Goal: Task Accomplishment & Management: Complete application form

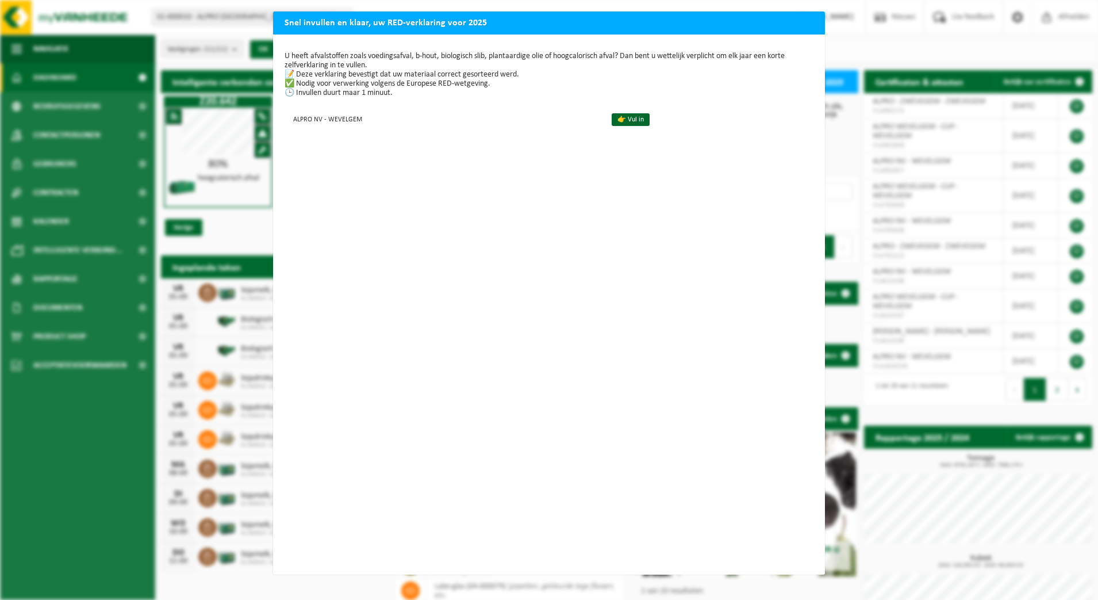
click at [853, 36] on div "Snel invullen en klaar, uw RED-verklaring voor 2025 U heeft afvalstoffen zoals …" at bounding box center [549, 300] width 1098 height 600
click at [627, 120] on link "👉 Vul in" at bounding box center [631, 119] width 38 height 13
click at [704, 63] on p "U heeft afvalstoffen zoals voedingsafval, b-hout, biologisch slib, plantaardige…" at bounding box center [549, 75] width 529 height 46
click at [619, 117] on link "👉 Vul in" at bounding box center [631, 119] width 38 height 13
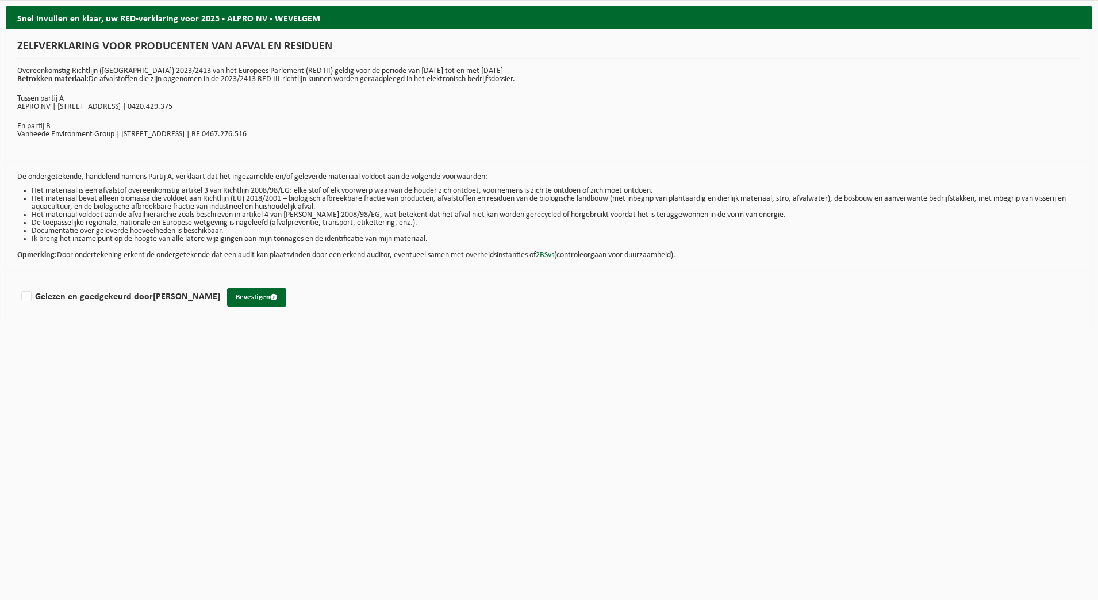
click at [182, 229] on li "Documentatie over geleverde hoeveelheden is beschikbaar." at bounding box center [556, 231] width 1049 height 8
click at [1054, 17] on h2 "Snel invullen en klaar, uw RED-verklaring voor 2025 - ALPRO NV - WEVELGEM" at bounding box center [549, 17] width 1087 height 22
click at [222, 25] on h2 "Snel invullen en klaar, uw RED-verklaring voor 2025 - ALPRO NV - WEVELGEM" at bounding box center [549, 17] width 1087 height 22
drag, startPoint x: 114, startPoint y: 44, endPoint x: 87, endPoint y: 58, distance: 29.8
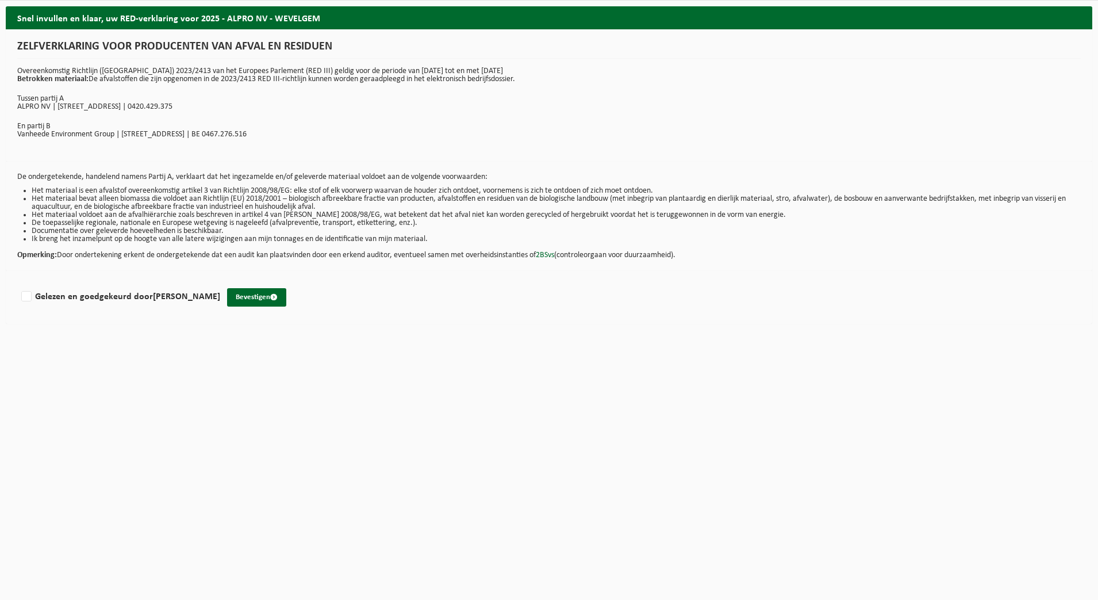
click at [113, 45] on h1 "ZELFVERKLARING VOOR PRODUCENTEN VAN AFVAL EN RESIDUEN" at bounding box center [549, 50] width 1064 height 18
click at [80, 61] on div "ZELFVERKLARING VOOR PRODUCENTEN VAN AFVAL EN RESIDUEN Overeenkomstig Richtlijn …" at bounding box center [549, 95] width 1087 height 132
click at [63, 92] on div "ZELFVERKLARING VOOR PRODUCENTEN VAN AFVAL EN RESIDUEN Overeenkomstig Richtlijn …" at bounding box center [549, 95] width 1087 height 132
click at [1, 290] on div "Snel invullen en klaar, uw RED-verklaring voor 2025 - ALPRO NV - WEVELGEM ZELFV…" at bounding box center [549, 167] width 1098 height 323
click at [29, 294] on label "Gelezen en goedgekeurd door FIEN DECALUWE" at bounding box center [119, 296] width 201 height 17
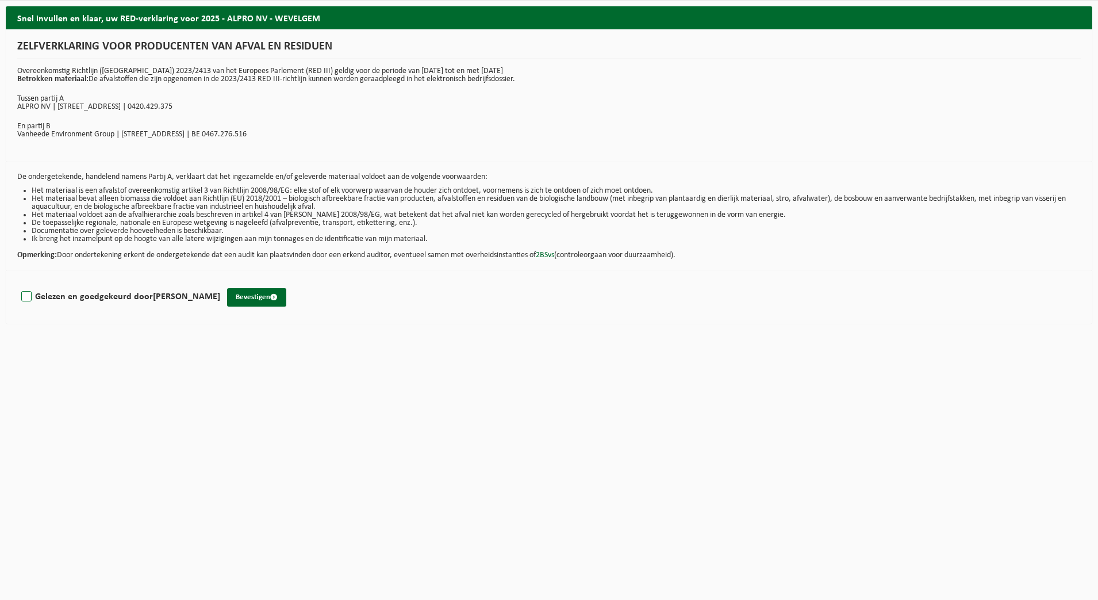
click at [220, 282] on input "Gelezen en goedgekeurd door FIEN DECALUWE" at bounding box center [220, 282] width 1 height 1
checkbox input "true"
click at [252, 300] on button "Bevestigen" at bounding box center [256, 297] width 59 height 18
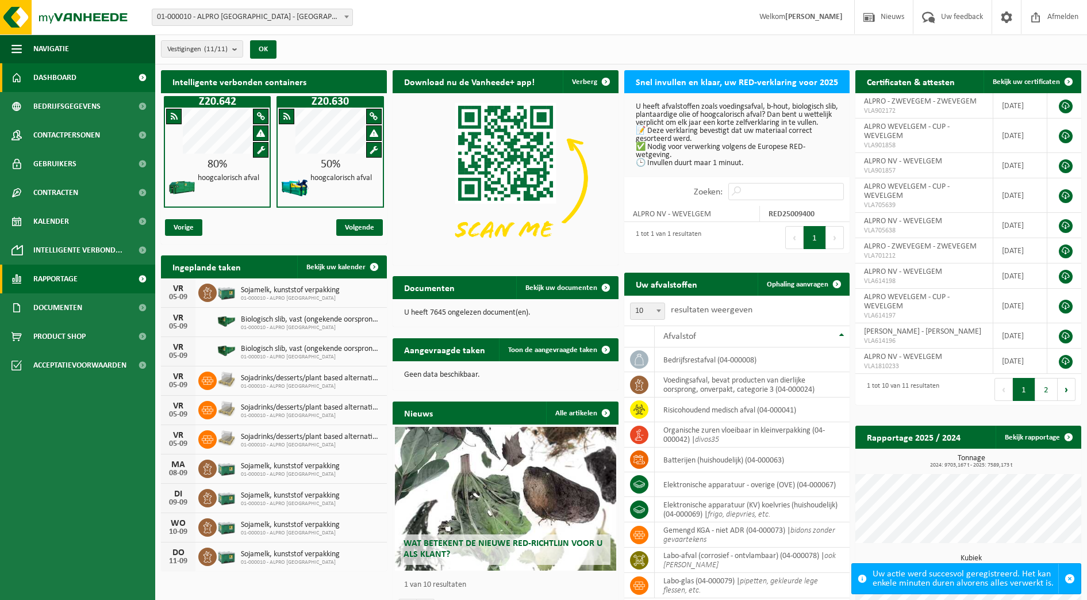
click at [50, 277] on span "Rapportage" at bounding box center [55, 279] width 44 height 29
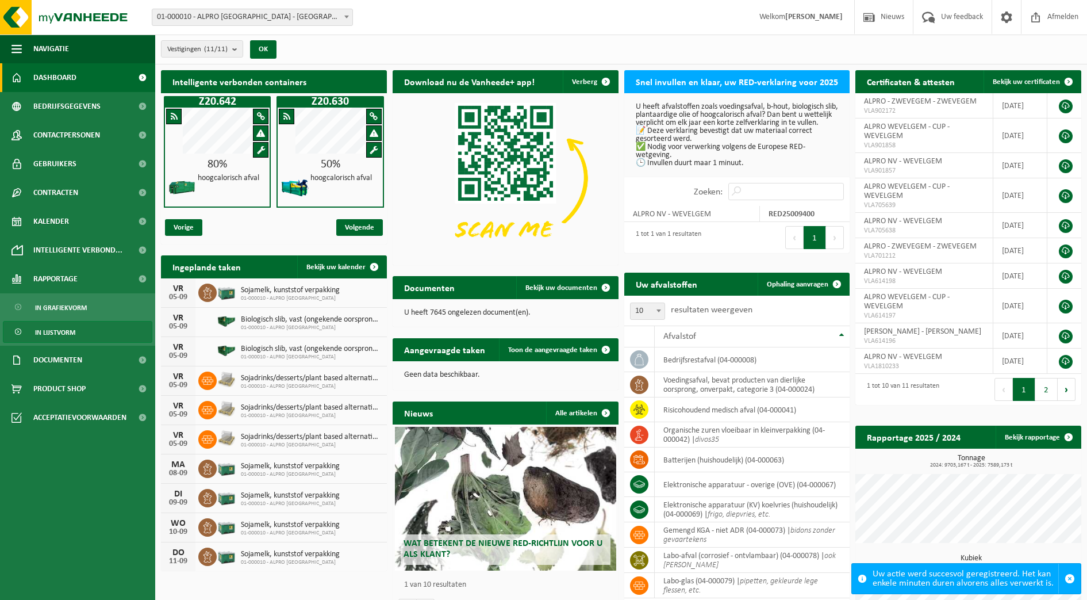
click at [71, 327] on span "In lijstvorm" at bounding box center [55, 332] width 40 height 22
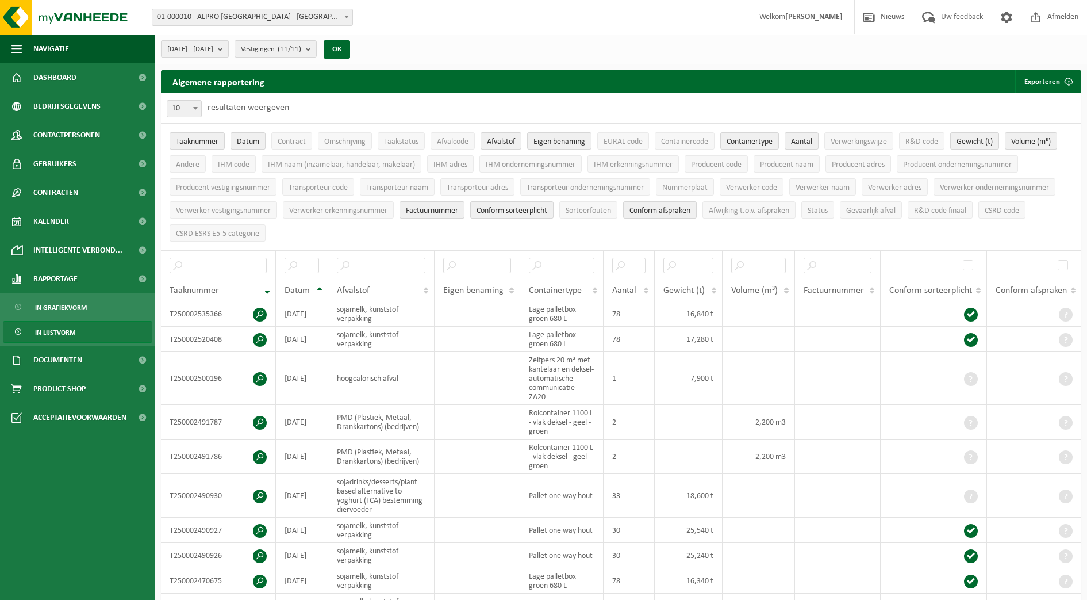
click at [229, 48] on button "[DATE] - [DATE]" at bounding box center [195, 48] width 68 height 17
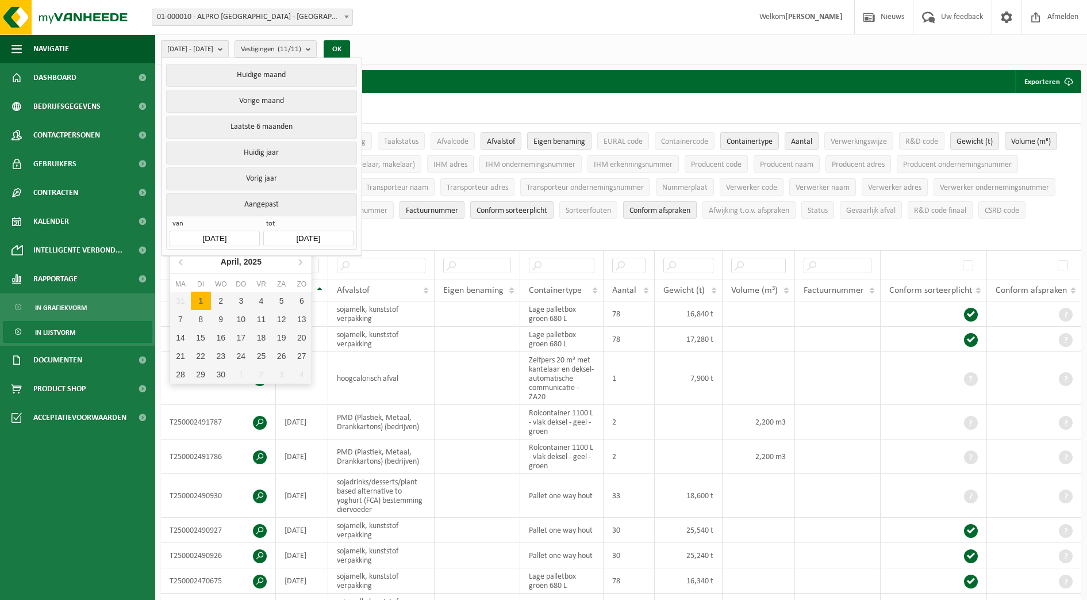
click at [239, 236] on input "[DATE]" at bounding box center [215, 239] width 90 height 16
click at [186, 263] on icon at bounding box center [182, 261] width 18 height 18
click at [221, 298] on div "1" at bounding box center [221, 301] width 20 height 18
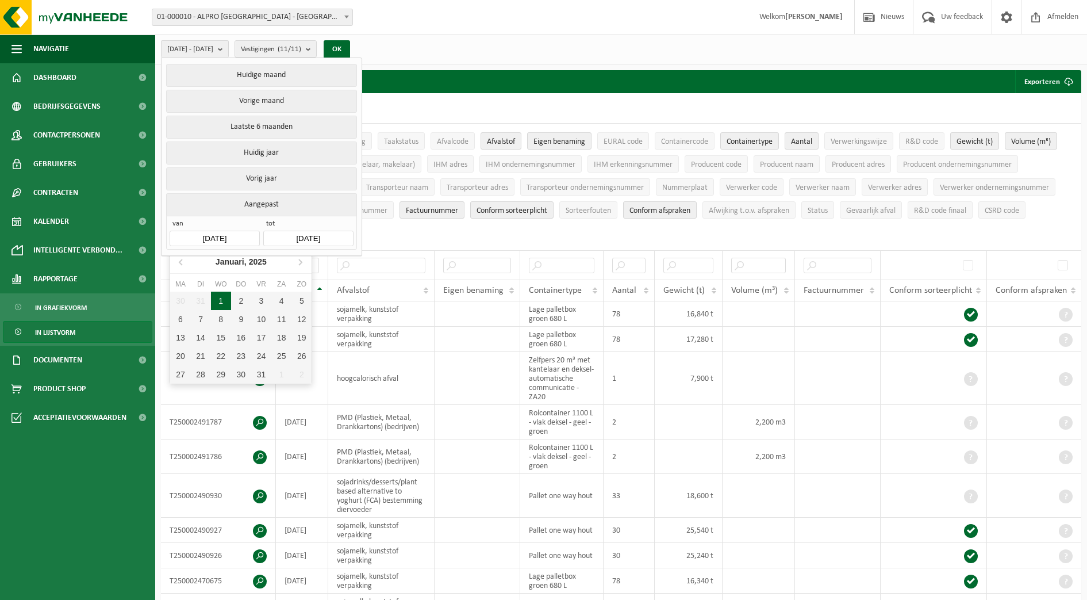
type input "[DATE]"
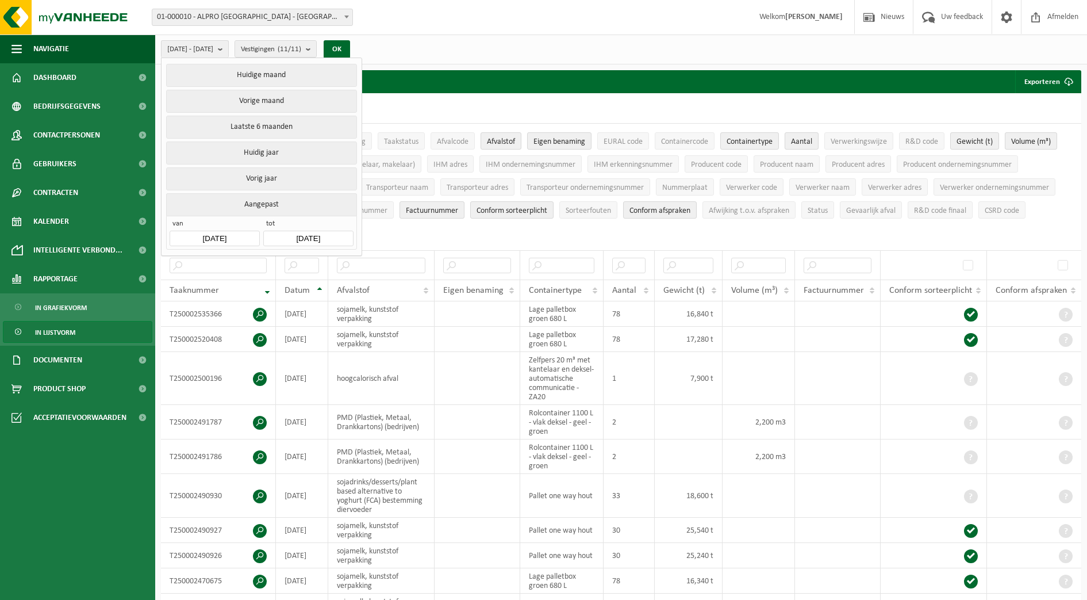
click at [309, 236] on input "[DATE]" at bounding box center [308, 239] width 90 height 16
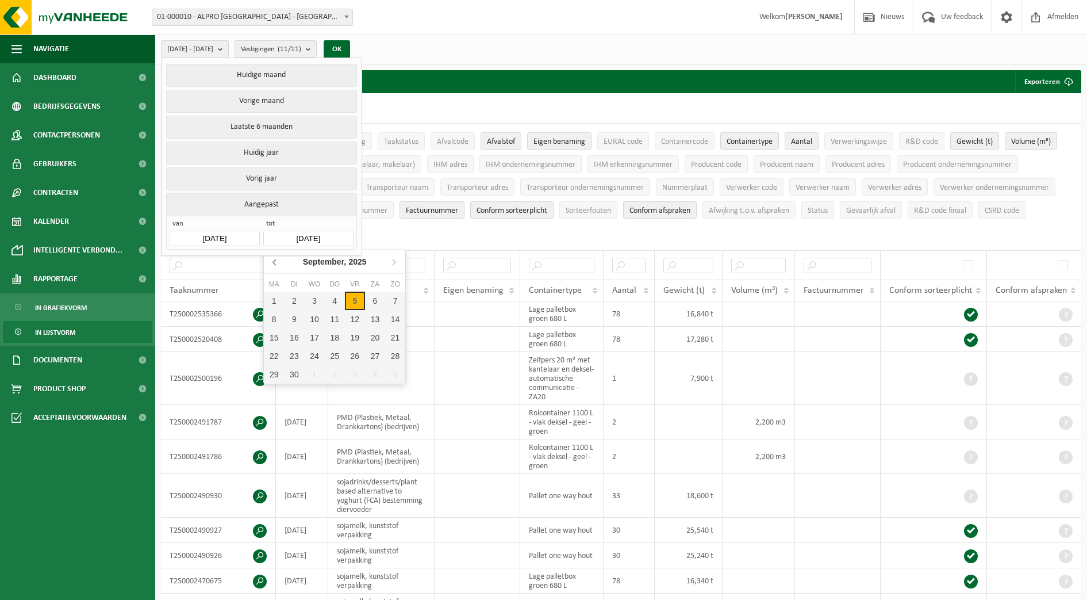
click at [273, 261] on icon at bounding box center [275, 261] width 18 height 18
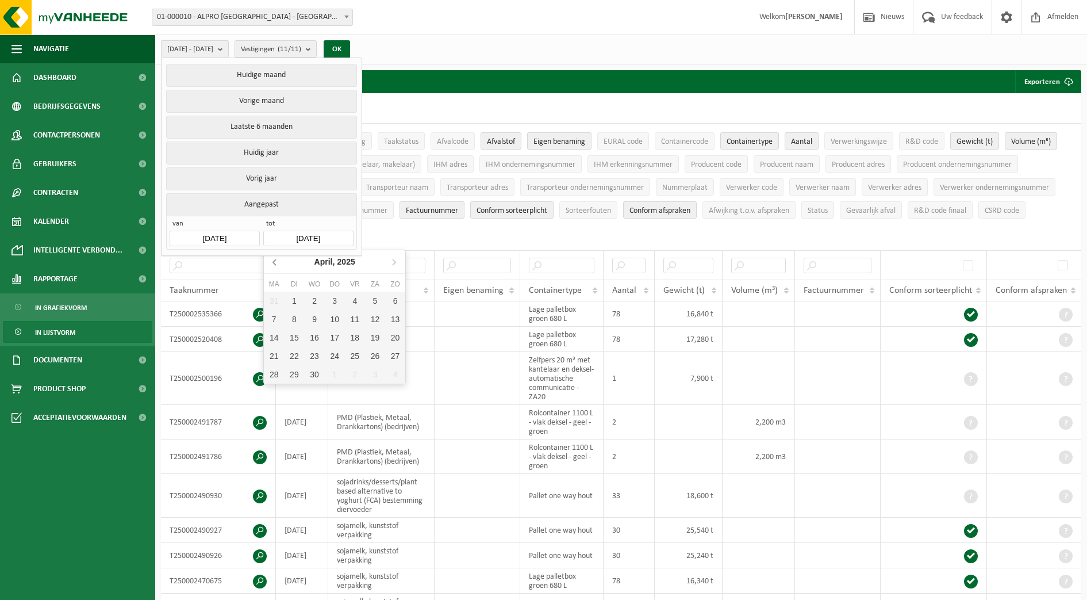
click at [273, 261] on icon at bounding box center [275, 261] width 18 height 18
click at [282, 393] on div "31" at bounding box center [274, 393] width 20 height 18
type input "[DATE]"
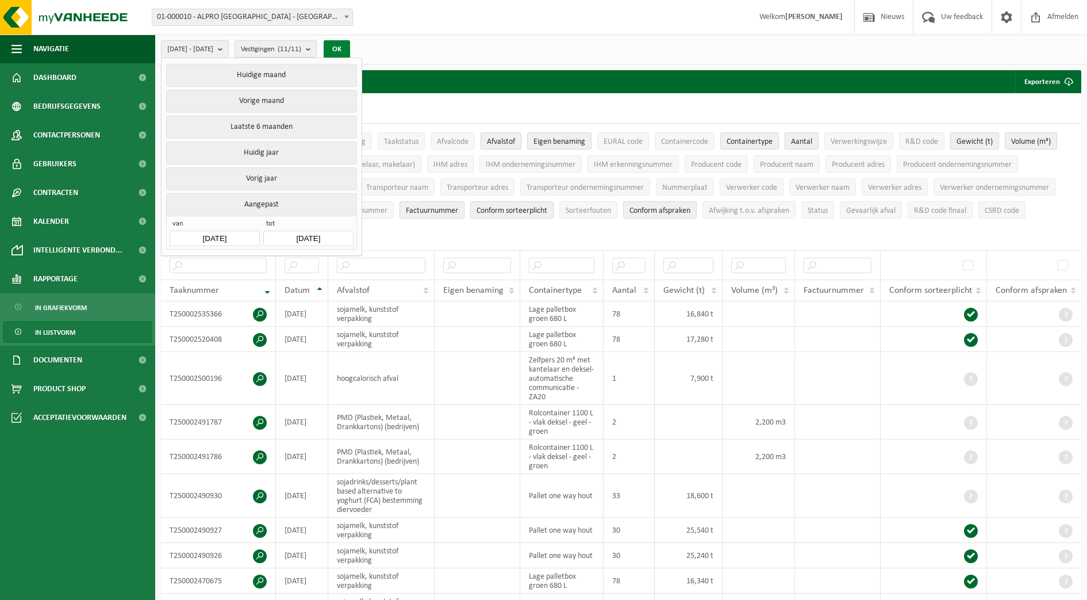
click at [350, 52] on button "OK" at bounding box center [337, 49] width 26 height 18
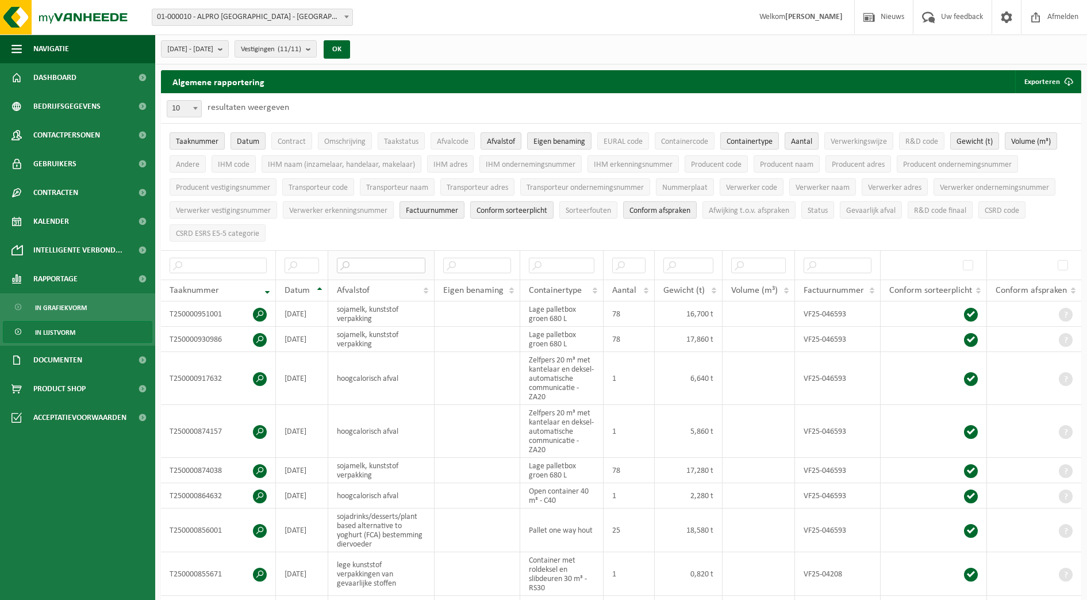
click at [375, 265] on input "text" at bounding box center [381, 266] width 89 height 16
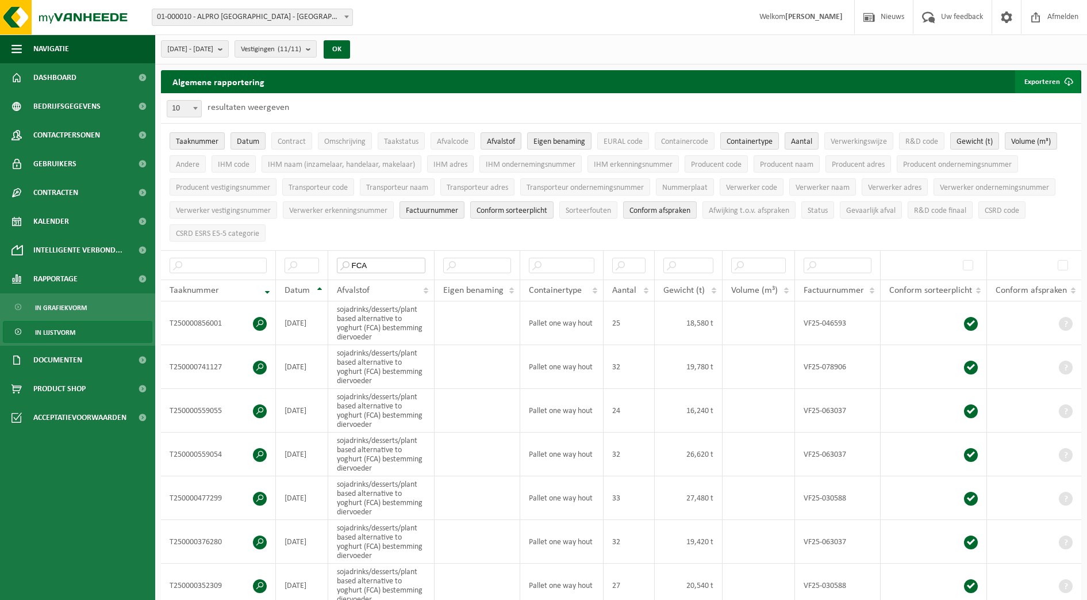
type input "FCA"
click at [1020, 87] on button "Exporteren" at bounding box center [1048, 81] width 65 height 23
click at [1018, 121] on link "Alle beschikbare kolommen" at bounding box center [1028, 127] width 104 height 23
click at [213, 51] on span "[DATE] - [DATE]" at bounding box center [190, 49] width 46 height 17
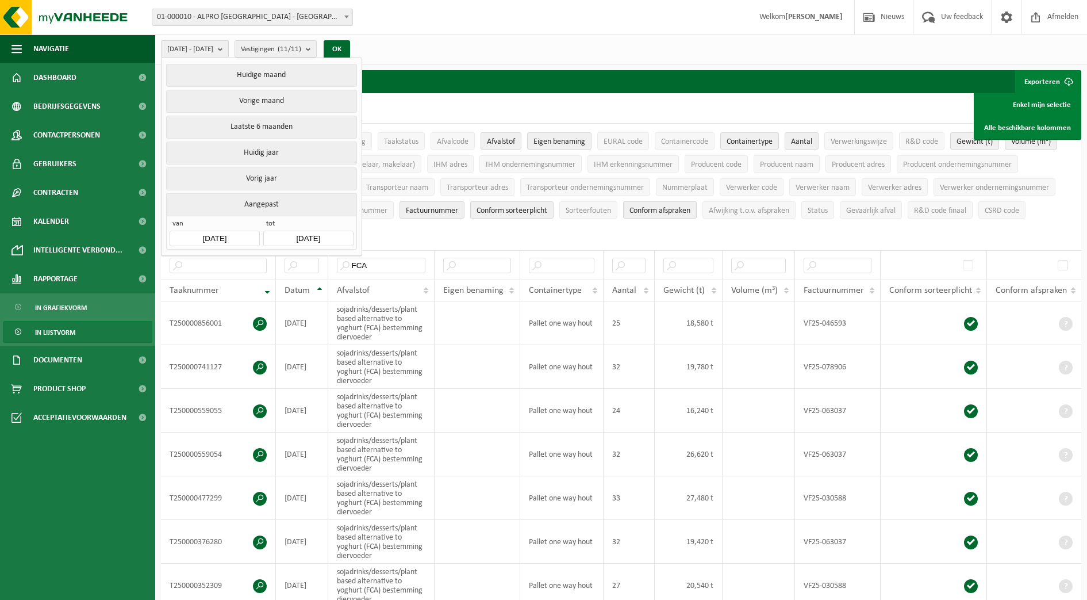
click at [246, 239] on input "[DATE]" at bounding box center [215, 239] width 90 height 16
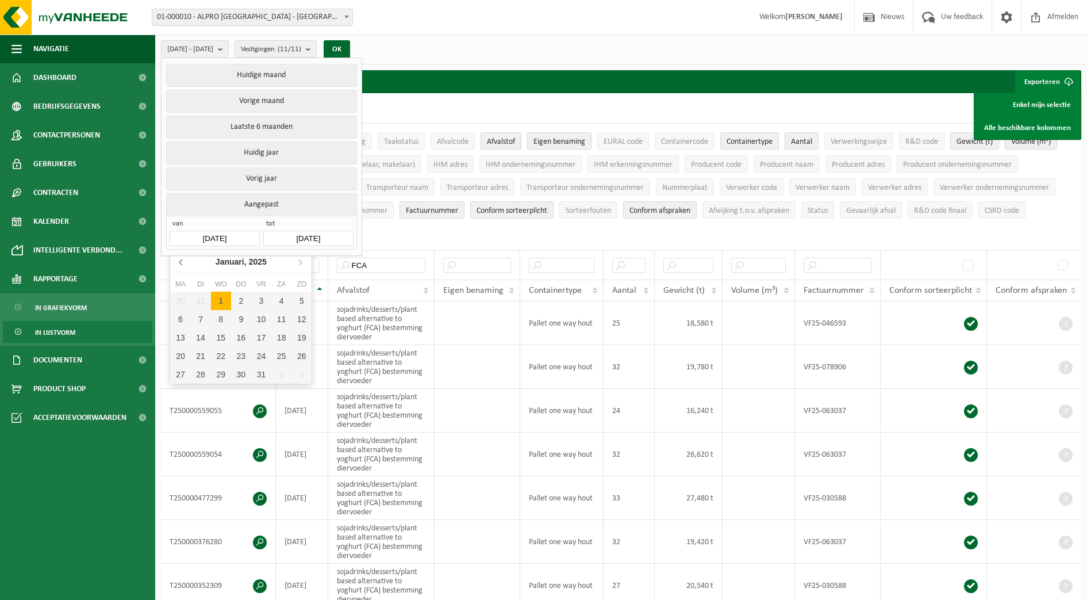
click at [189, 261] on icon at bounding box center [182, 261] width 18 height 18
click at [183, 262] on icon at bounding box center [182, 261] width 18 height 18
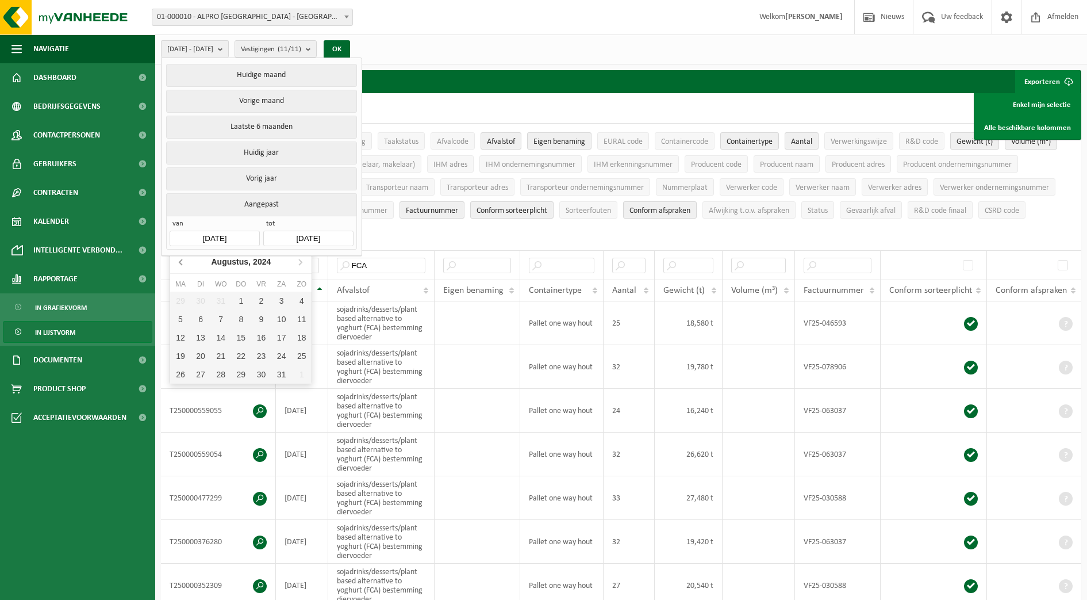
click at [183, 262] on icon at bounding box center [182, 261] width 18 height 18
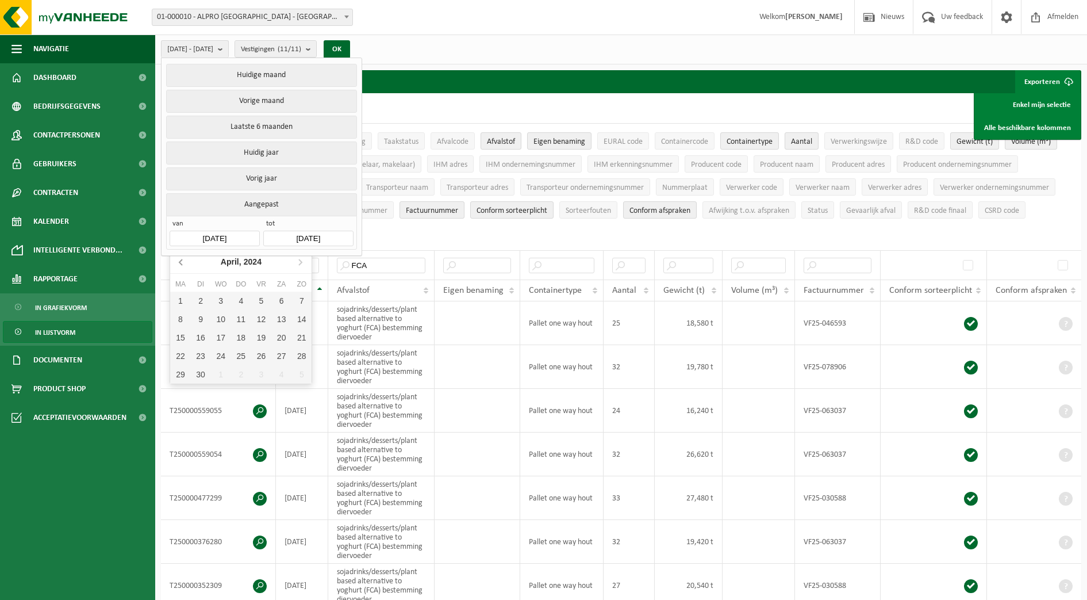
click at [183, 262] on icon at bounding box center [182, 261] width 18 height 18
click at [185, 300] on div "1" at bounding box center [180, 301] width 20 height 18
type input "[DATE]"
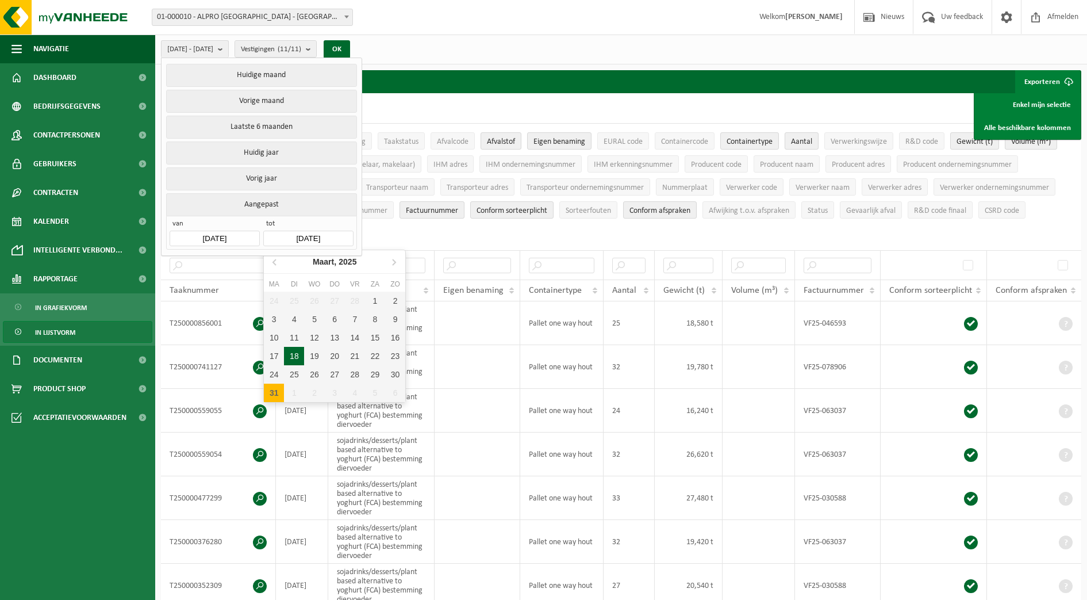
click at [314, 237] on input "[DATE]" at bounding box center [308, 239] width 90 height 16
click at [274, 259] on icon at bounding box center [275, 261] width 18 height 18
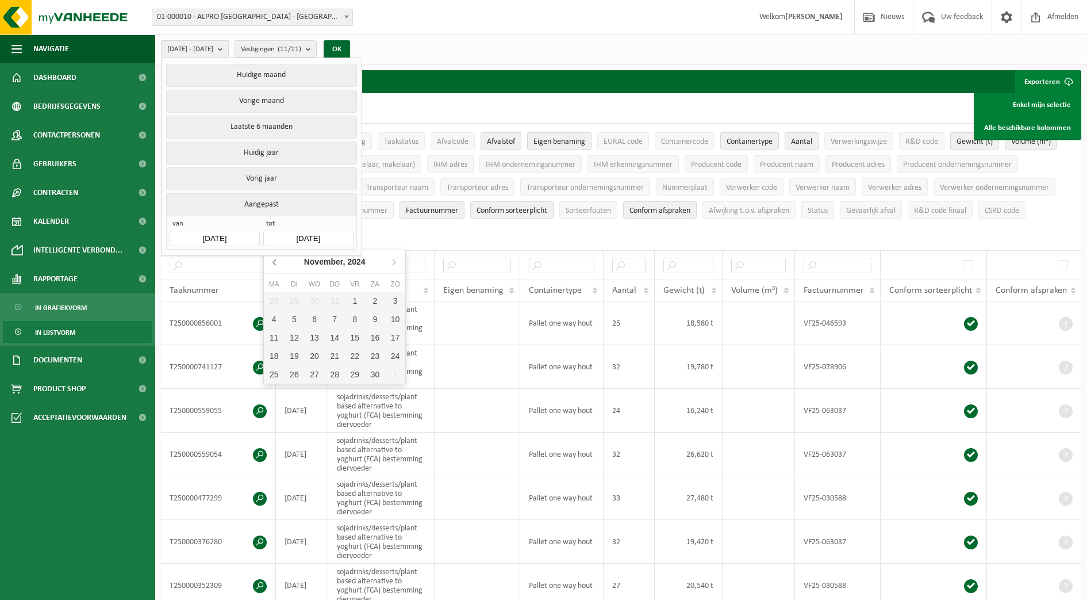
click at [274, 259] on icon at bounding box center [275, 261] width 18 height 18
click at [386, 261] on icon at bounding box center [394, 261] width 18 height 18
click at [273, 261] on icon at bounding box center [275, 261] width 18 height 18
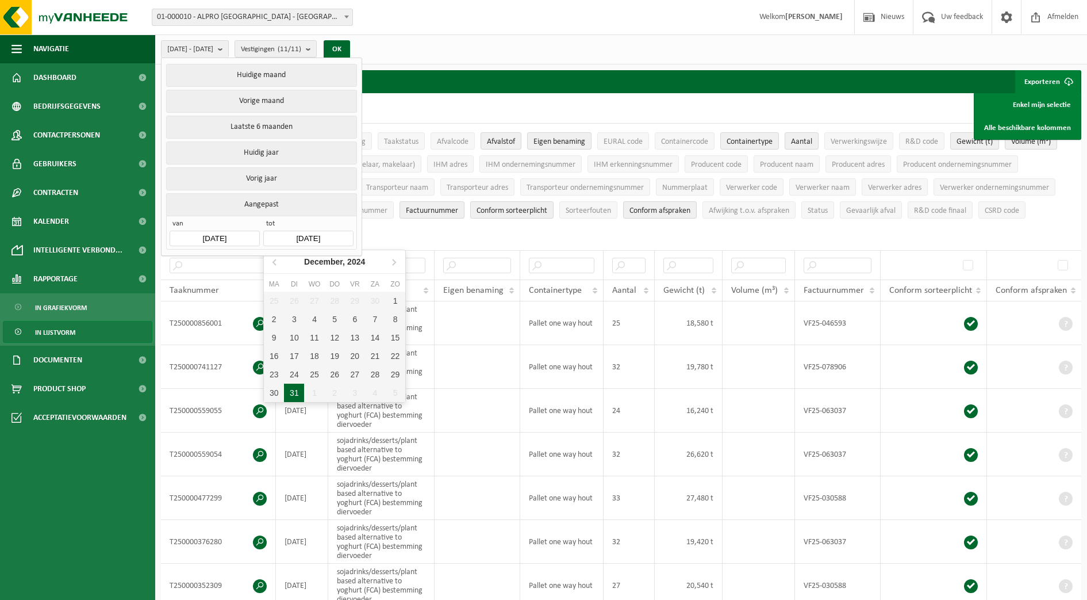
click at [297, 392] on div "31" at bounding box center [294, 393] width 20 height 18
type input "[DATE]"
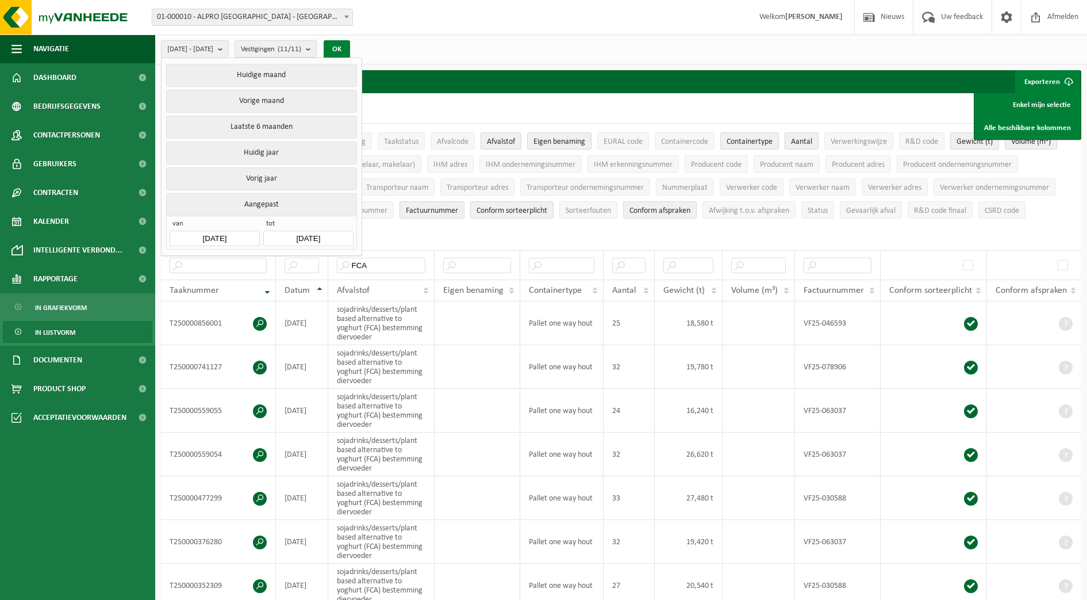
click at [350, 47] on button "OK" at bounding box center [337, 49] width 26 height 18
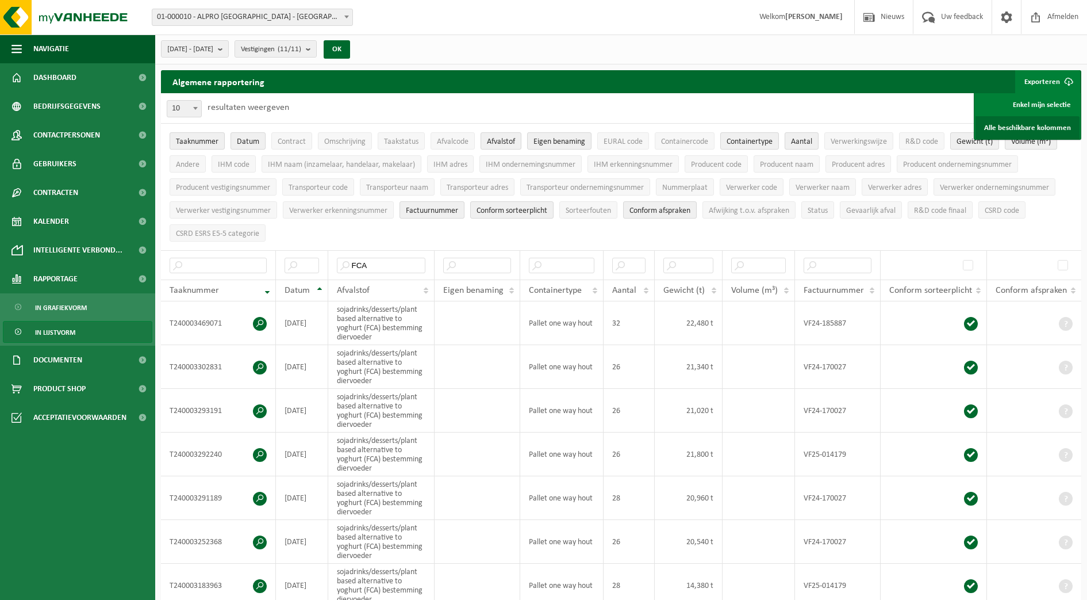
click at [1021, 122] on link "Alle beschikbare kolommen" at bounding box center [1028, 127] width 104 height 23
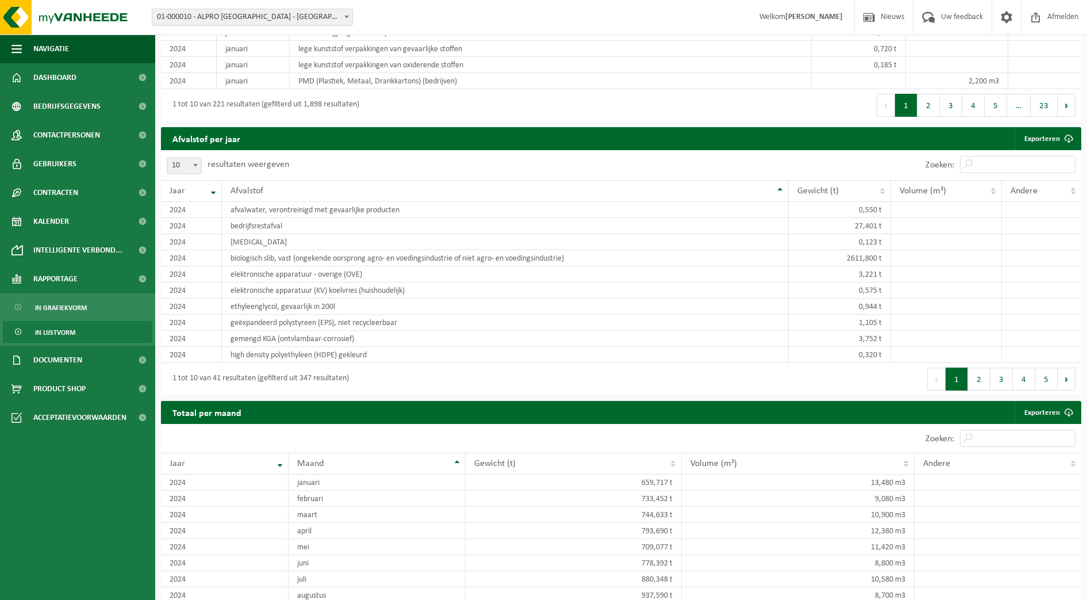
scroll to position [1163, 0]
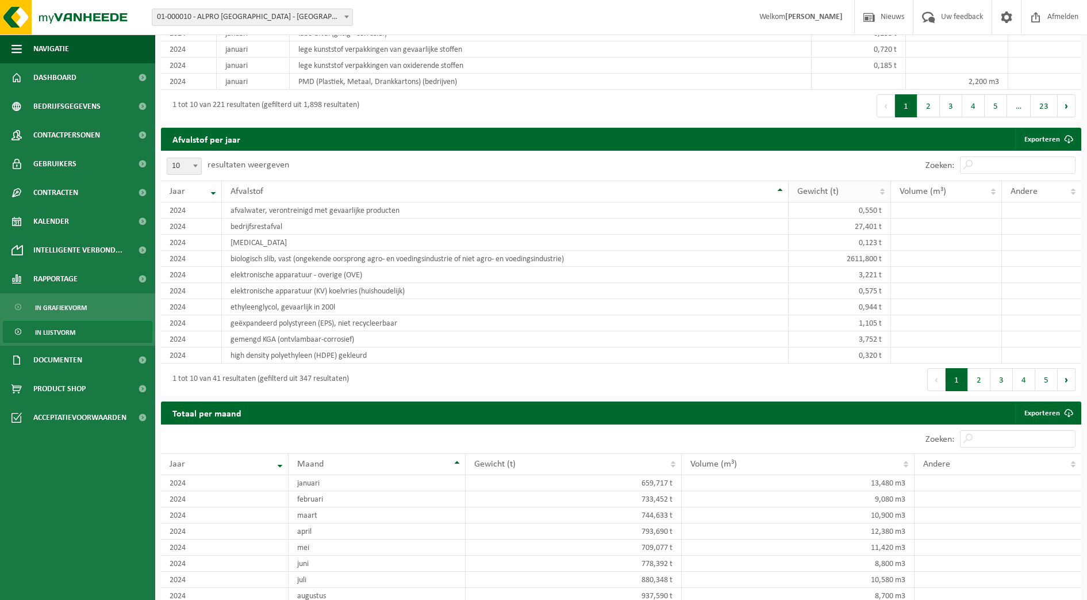
click at [882, 186] on th "Gewicht (t)" at bounding box center [840, 192] width 103 height 22
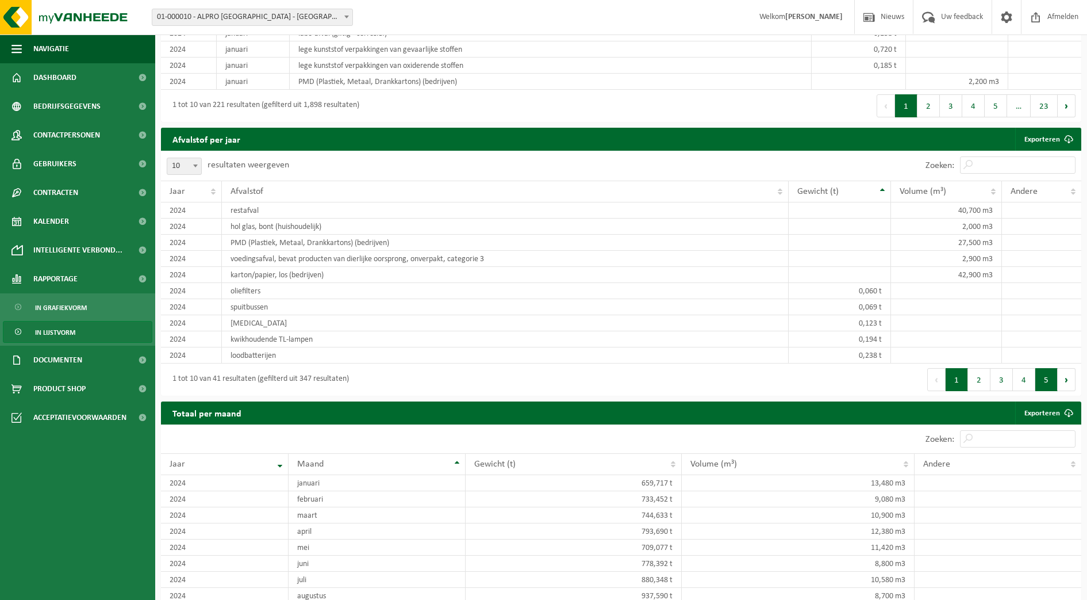
click at [1047, 379] on button "5" at bounding box center [1047, 379] width 22 height 23
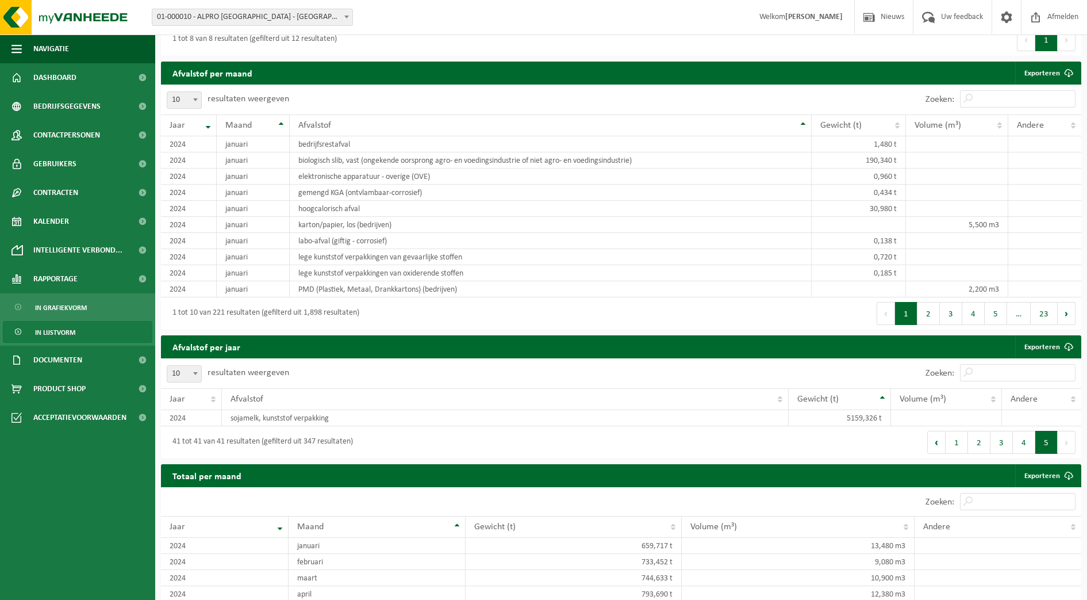
scroll to position [946, 0]
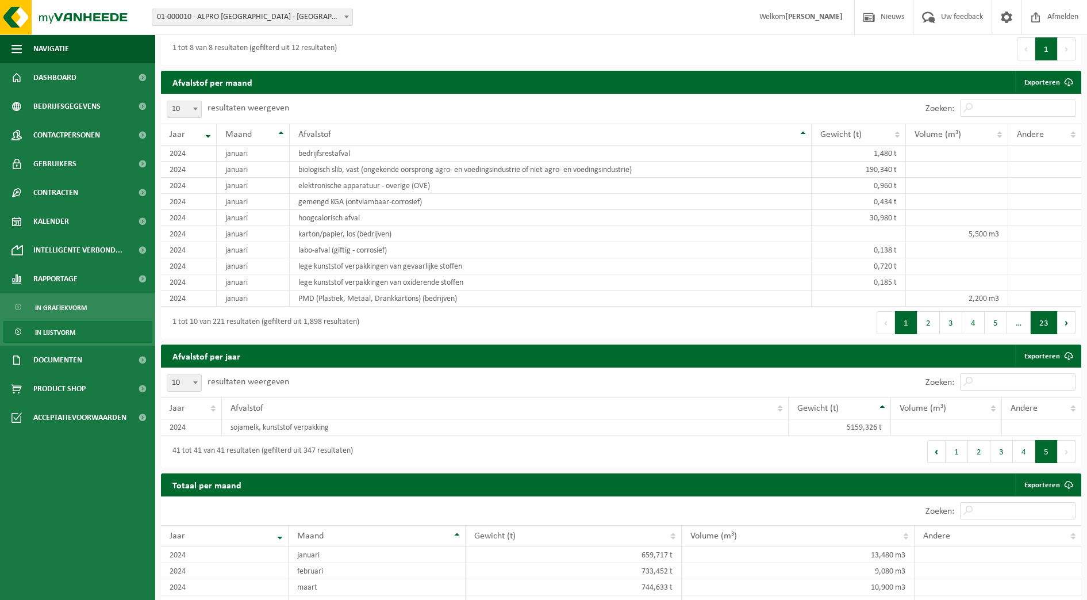
click at [1051, 325] on button "23" at bounding box center [1044, 322] width 27 height 23
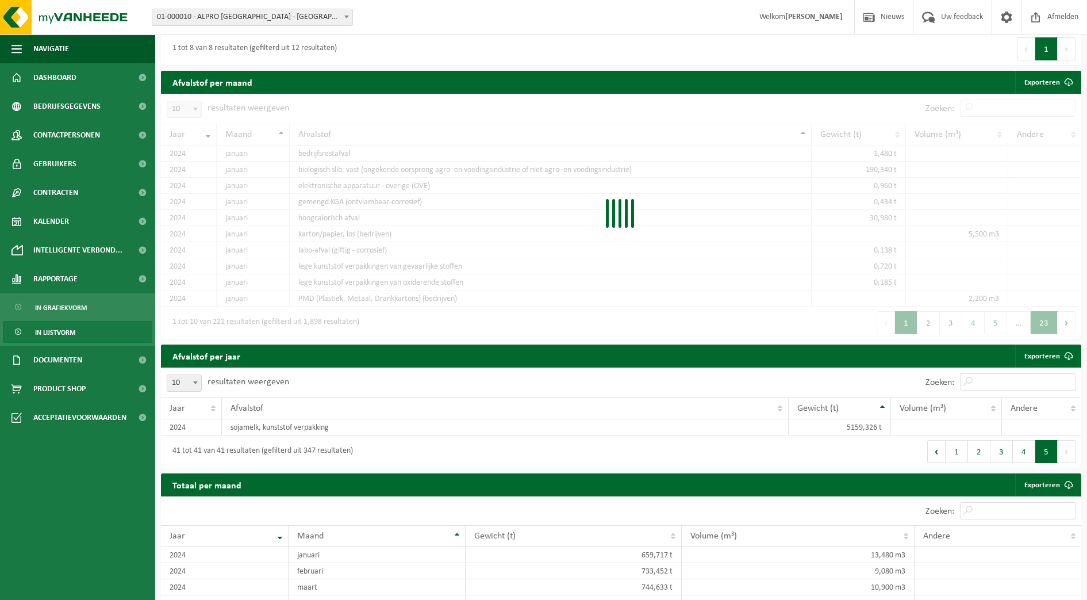
scroll to position [945, 0]
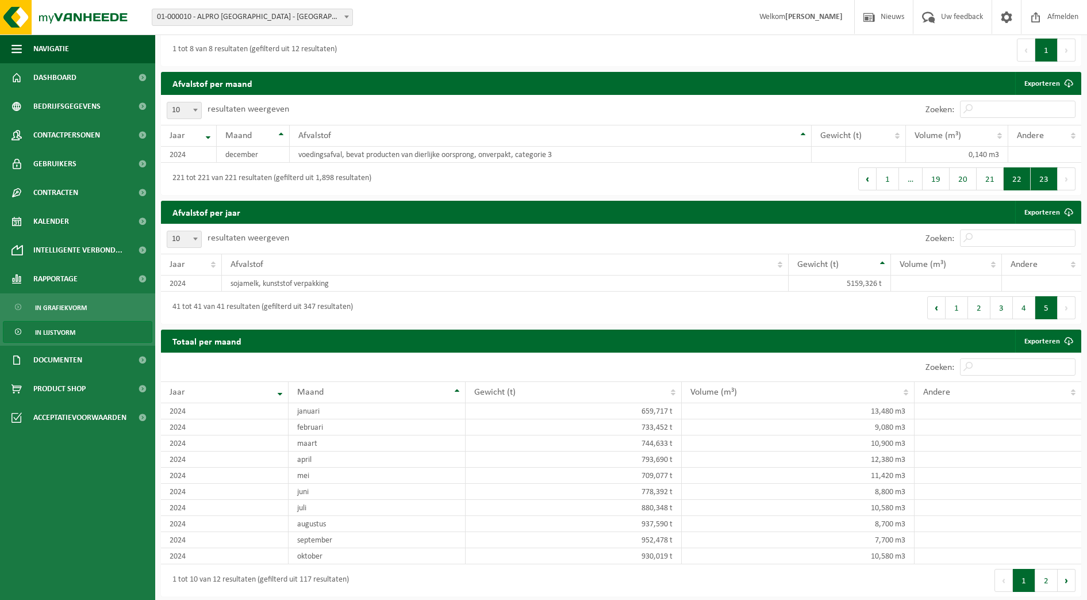
click at [1017, 177] on button "22" at bounding box center [1017, 178] width 27 height 23
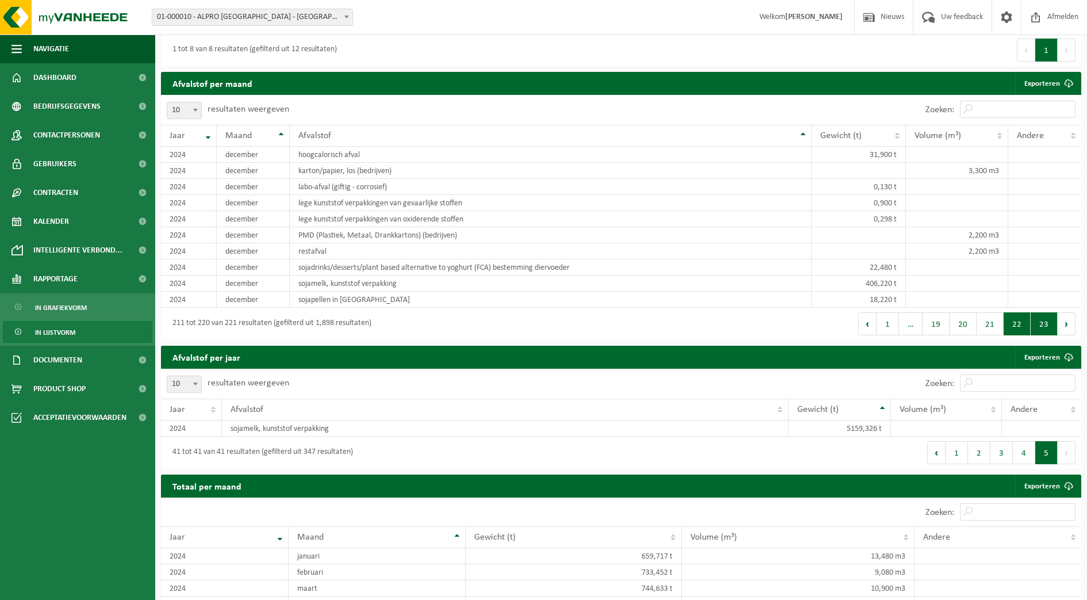
click at [1049, 316] on button "23" at bounding box center [1044, 323] width 27 height 23
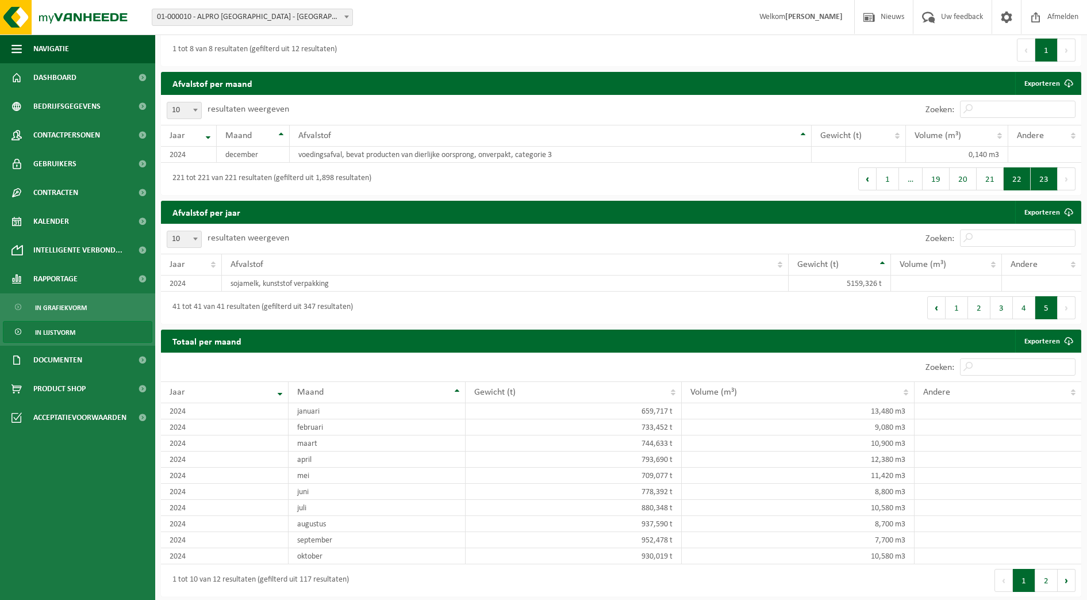
click at [1019, 174] on button "22" at bounding box center [1017, 178] width 27 height 23
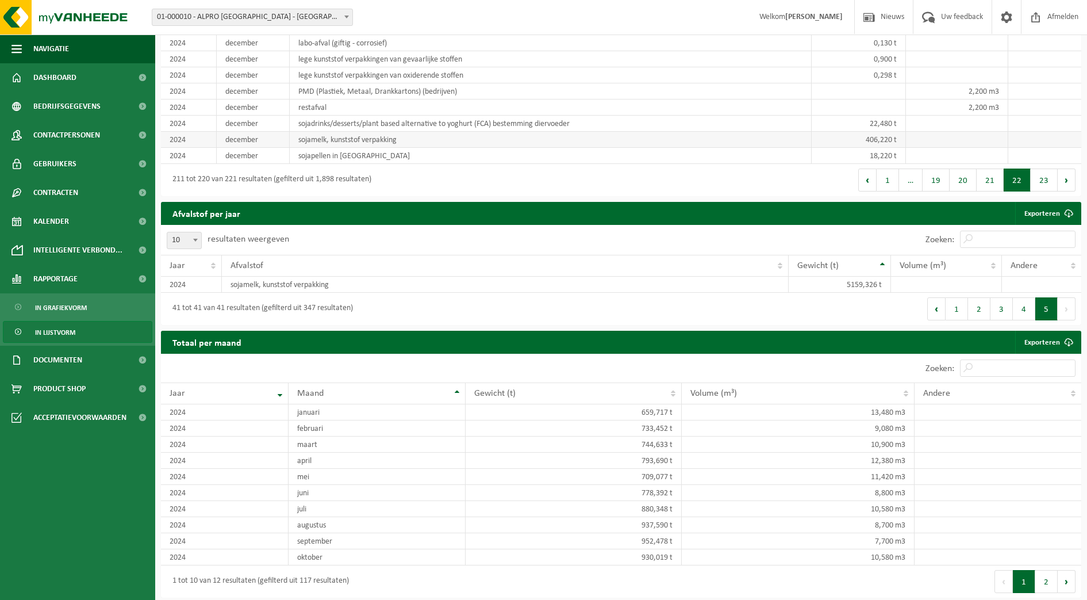
scroll to position [1090, 0]
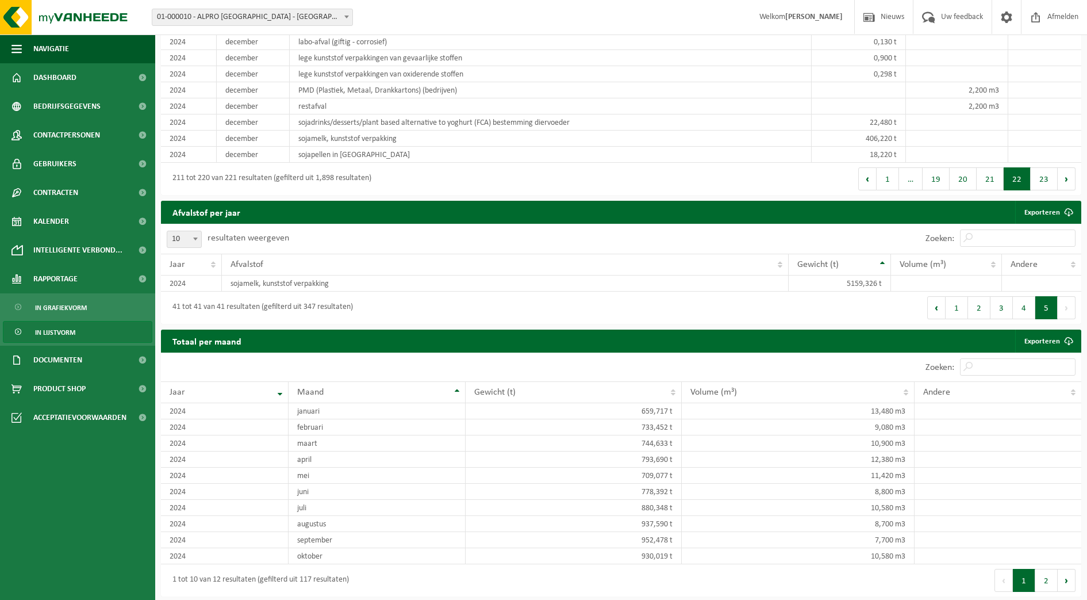
click at [954, 301] on button "1" at bounding box center [957, 307] width 22 height 23
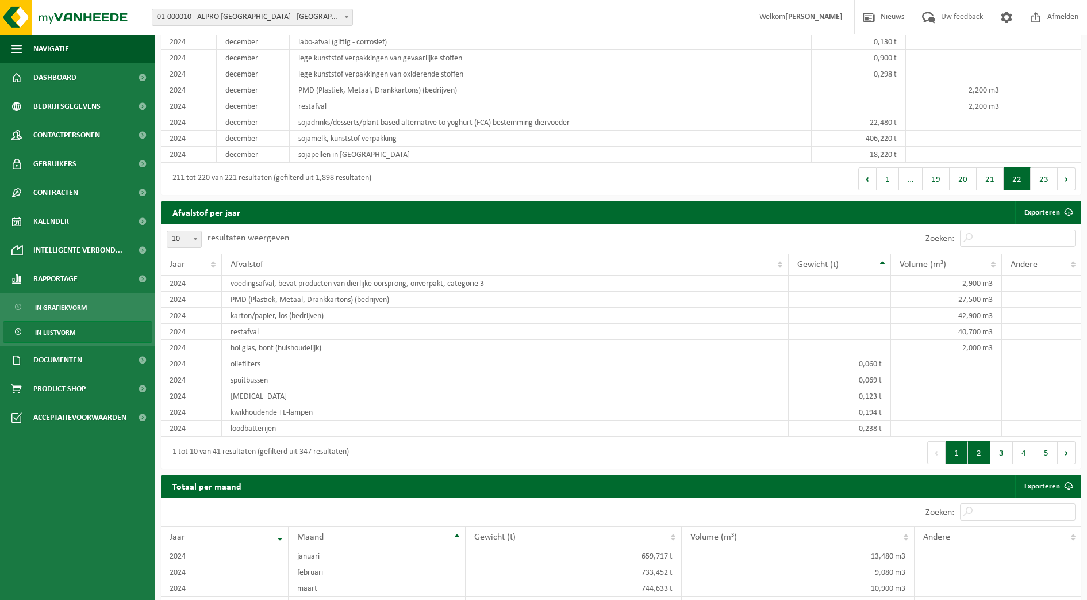
click at [986, 453] on button "2" at bounding box center [979, 452] width 22 height 23
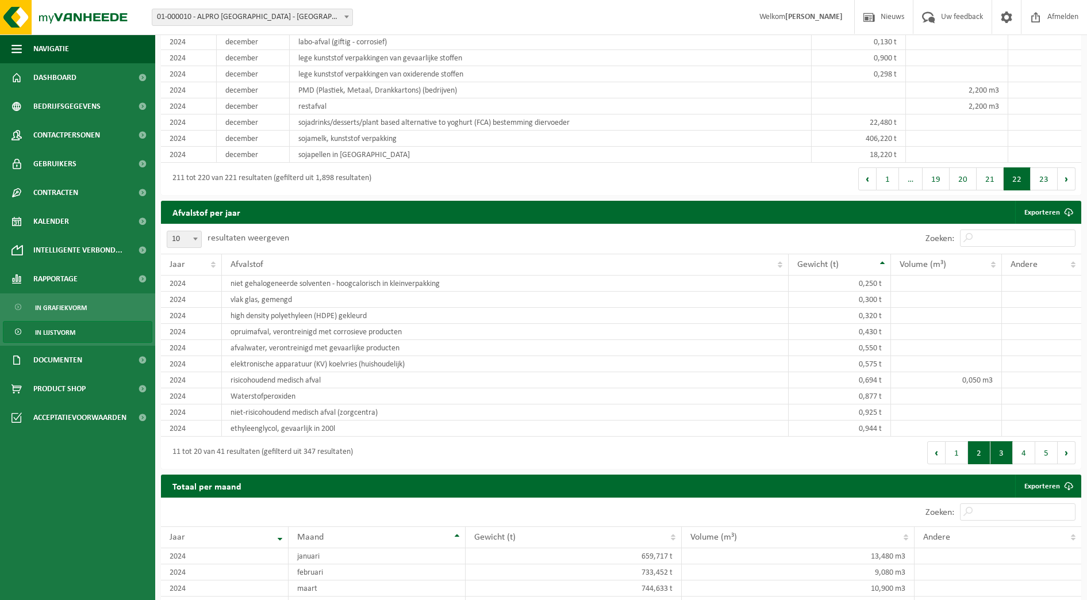
click at [1001, 450] on button "3" at bounding box center [1002, 452] width 22 height 23
click at [884, 258] on th "Gewicht (t)" at bounding box center [840, 265] width 103 height 22
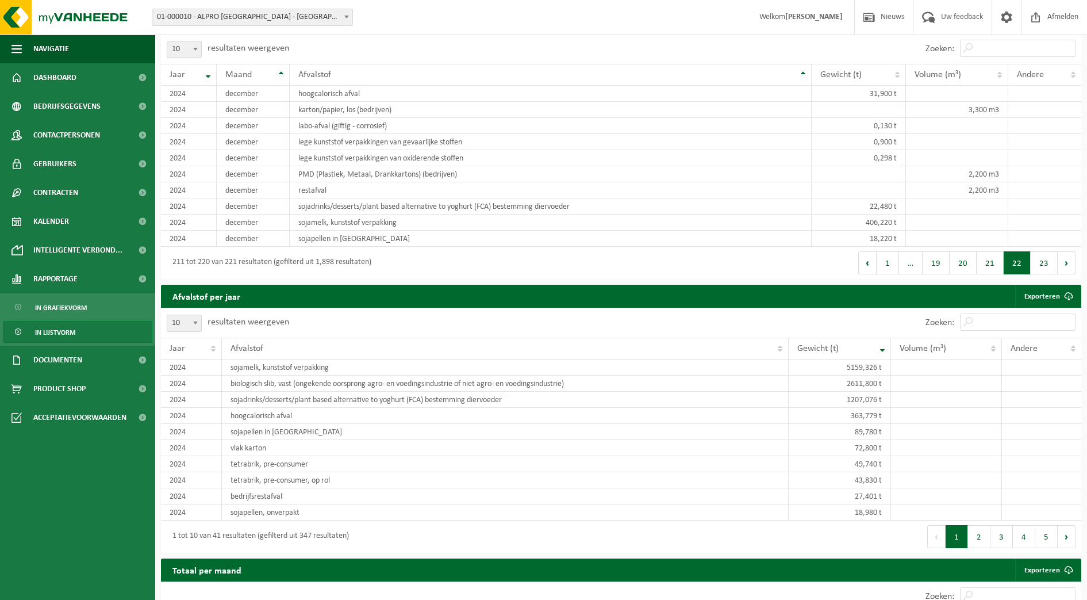
scroll to position [1018, 0]
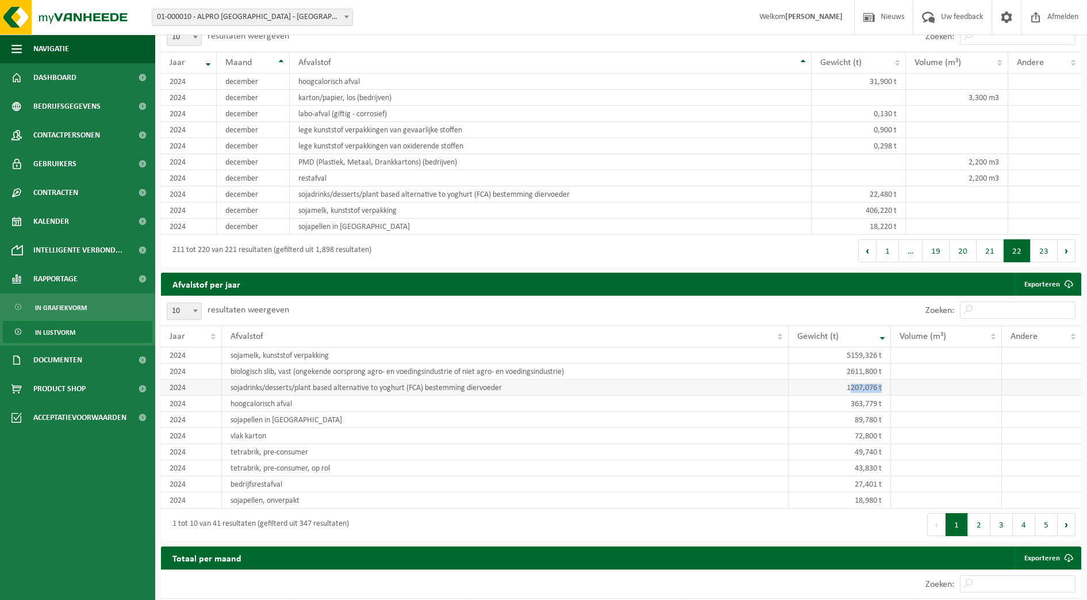
drag, startPoint x: 853, startPoint y: 386, endPoint x: 901, endPoint y: 389, distance: 47.9
click at [901, 389] on tr "2024 sojadrinks/desserts/plant based alternative to yoghurt (FCA) bestemming di…" at bounding box center [621, 388] width 921 height 16
click at [838, 389] on td "1207,076 t" at bounding box center [840, 388] width 103 height 16
drag, startPoint x: 840, startPoint y: 386, endPoint x: 891, endPoint y: 384, distance: 51.2
click at [891, 384] on td "1207,076 t" at bounding box center [840, 388] width 103 height 16
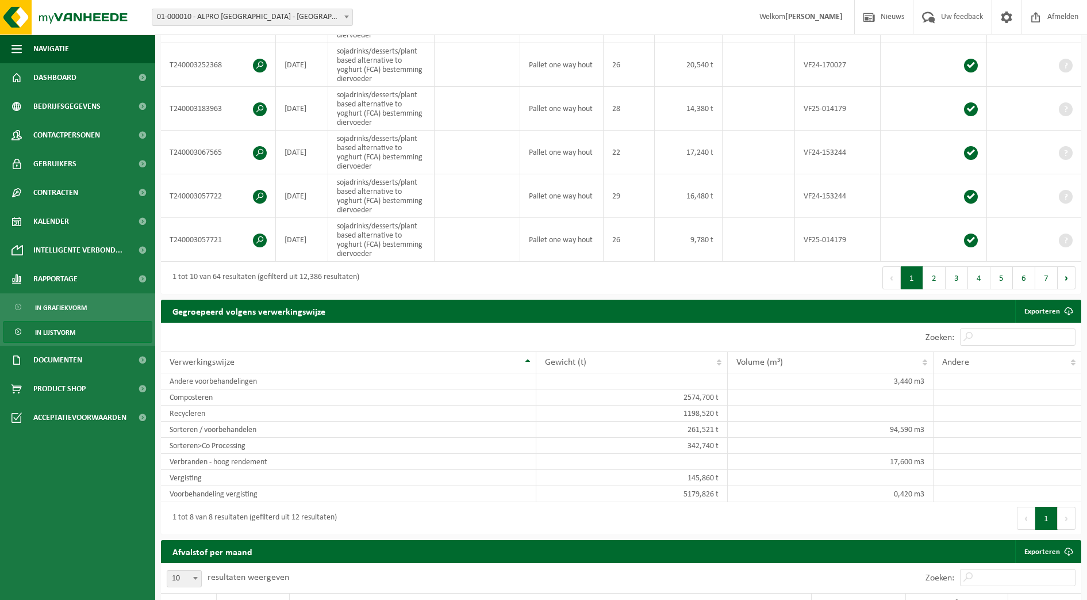
scroll to position [444, 0]
